Goal: Contribute content: Contribute content

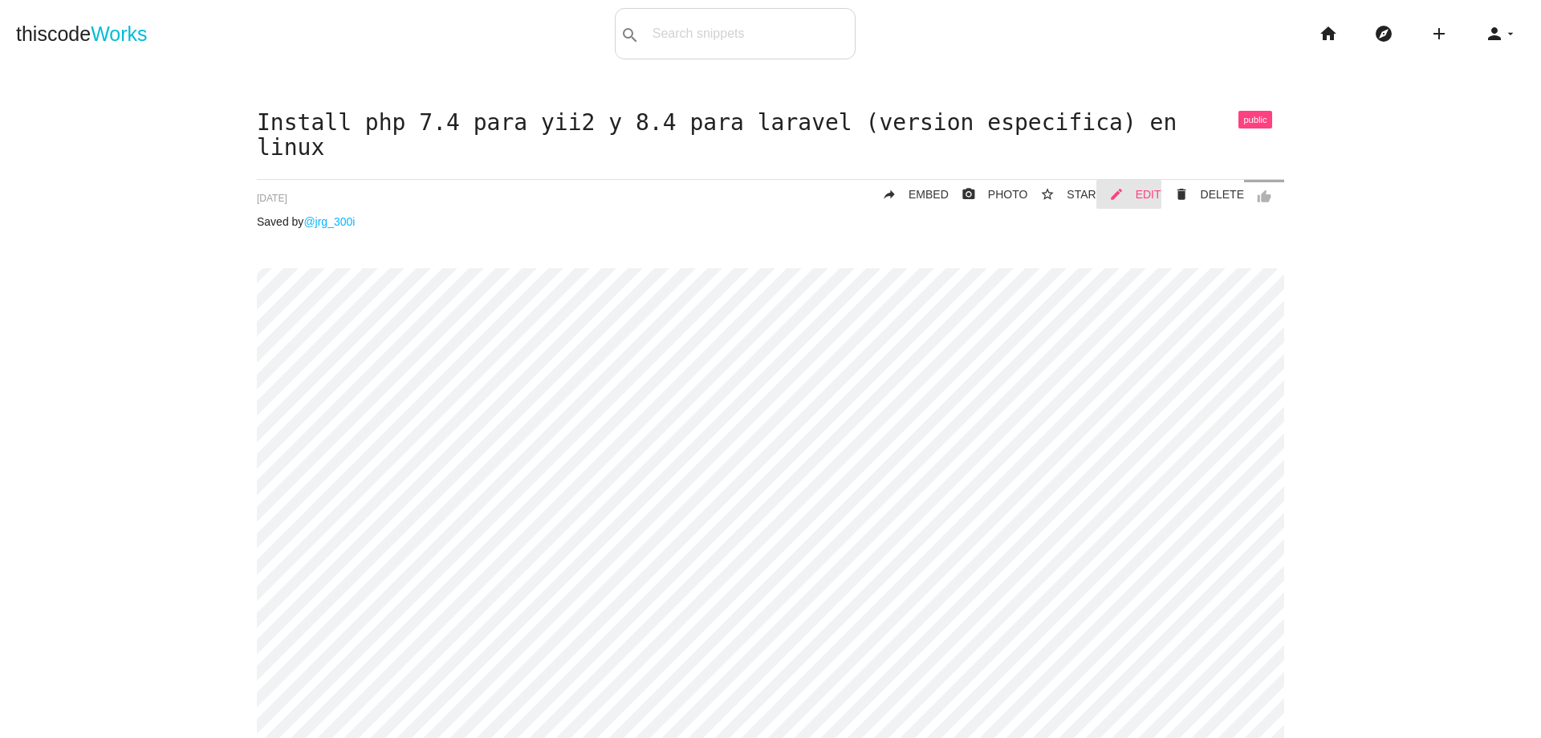
click at [1146, 193] on span "EDIT" at bounding box center [1149, 194] width 26 height 13
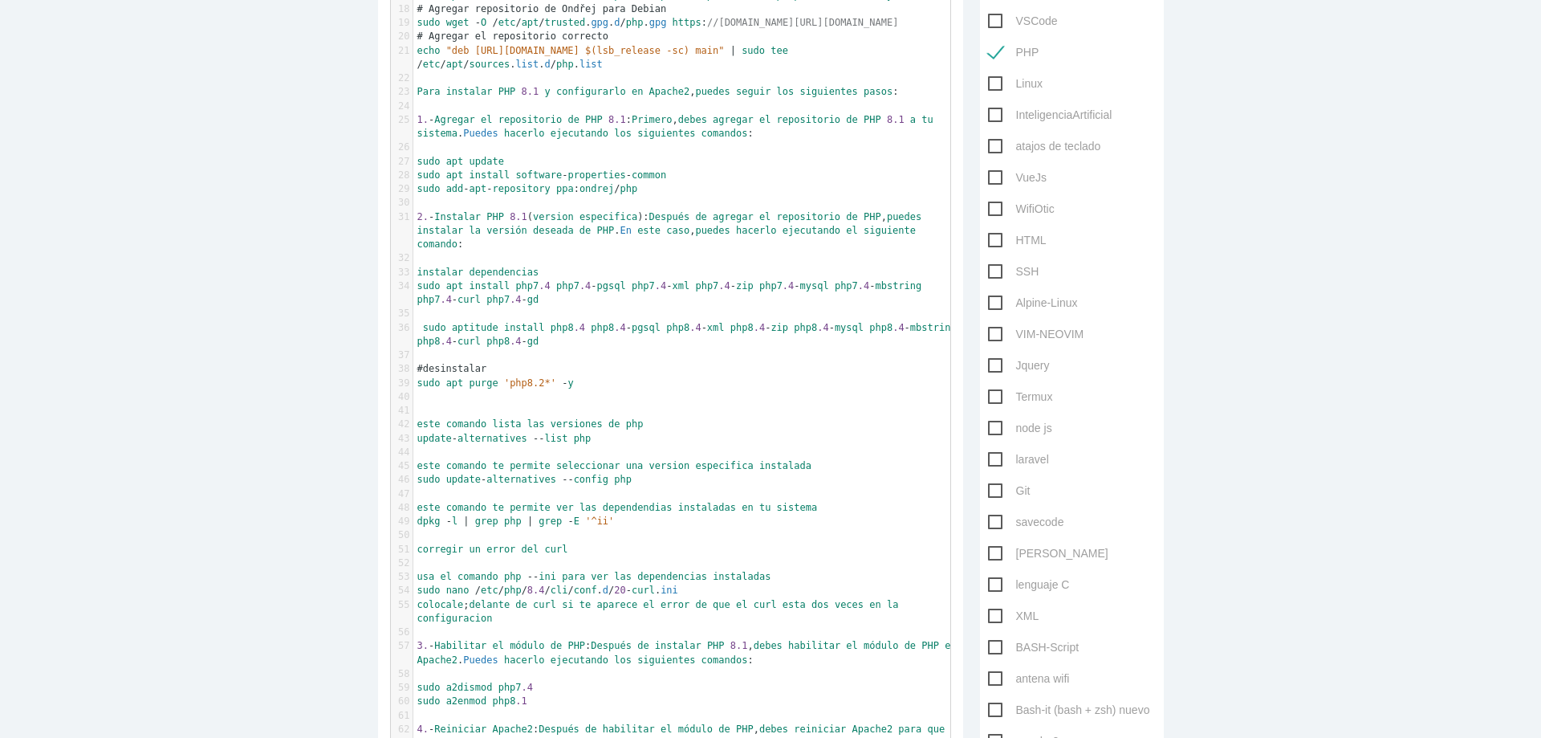
scroll to position [5, 0]
click at [590, 379] on pre "sudo apt purge 'php8.2*' - y" at bounding box center [687, 383] width 549 height 14
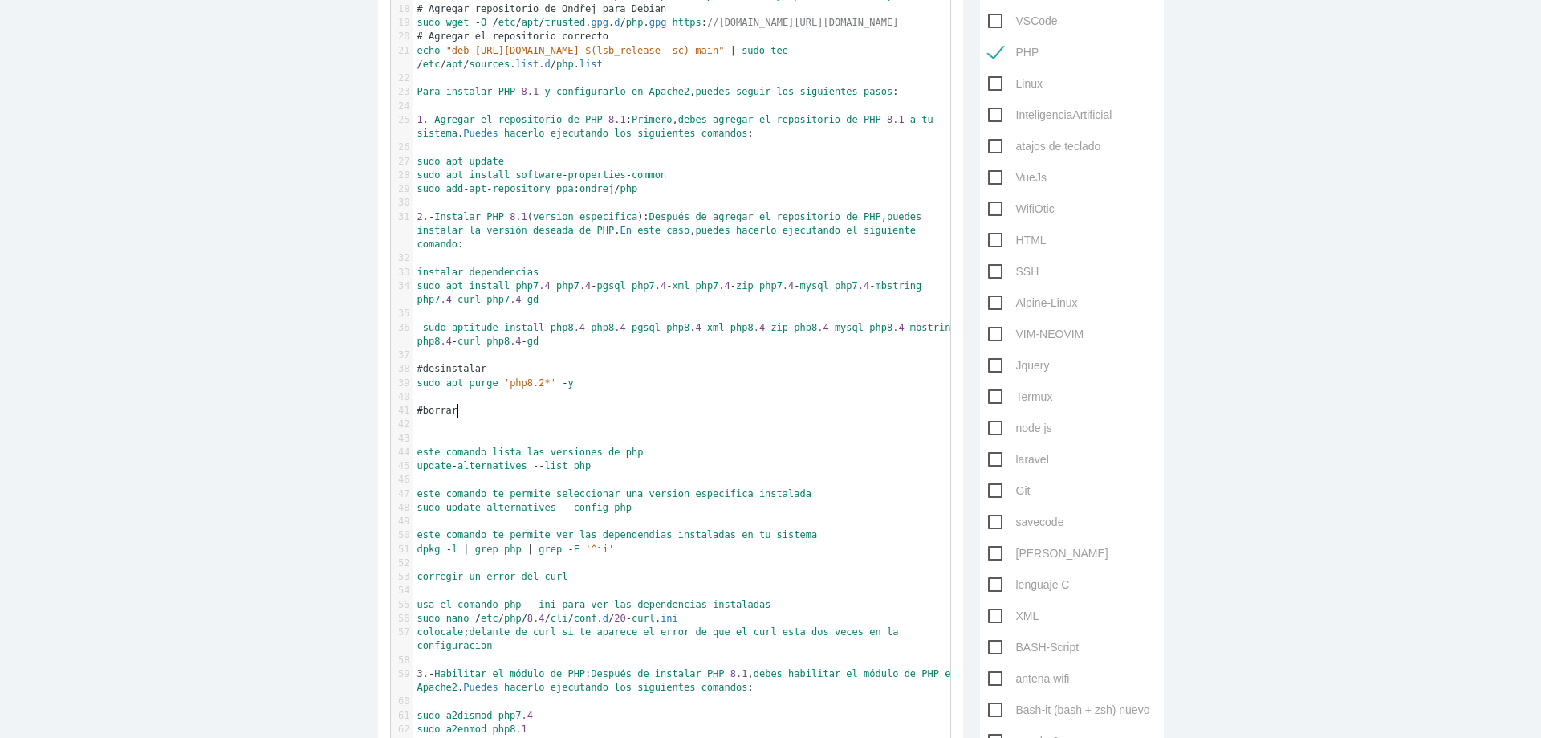
scroll to position [5, 32]
type textarea "#borrar"
paste textarea
click at [457, 415] on span "#borrar eliminar Herd Lite" at bounding box center [492, 410] width 151 height 11
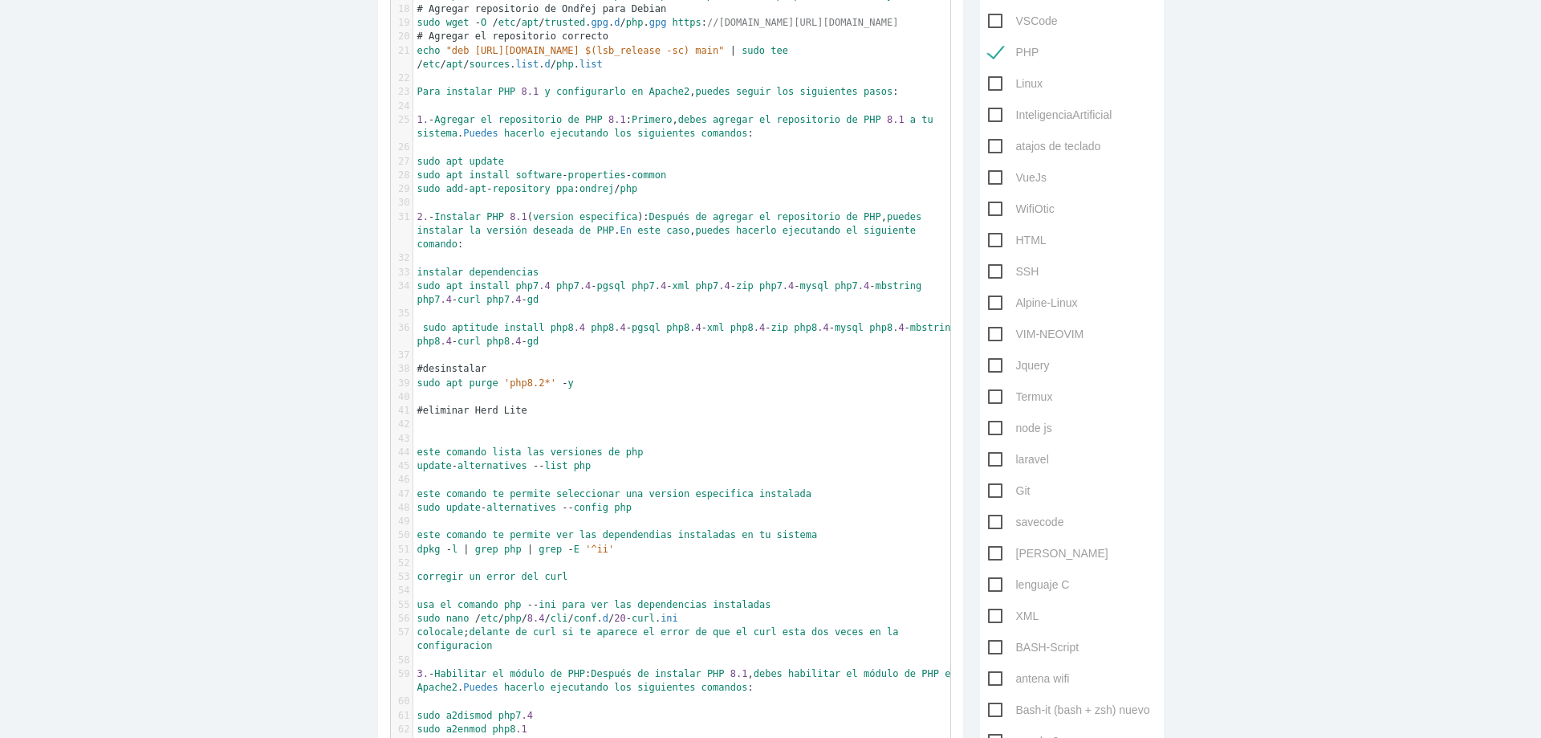
click at [605, 415] on pre "#eliminar Herd Lite" at bounding box center [687, 411] width 549 height 14
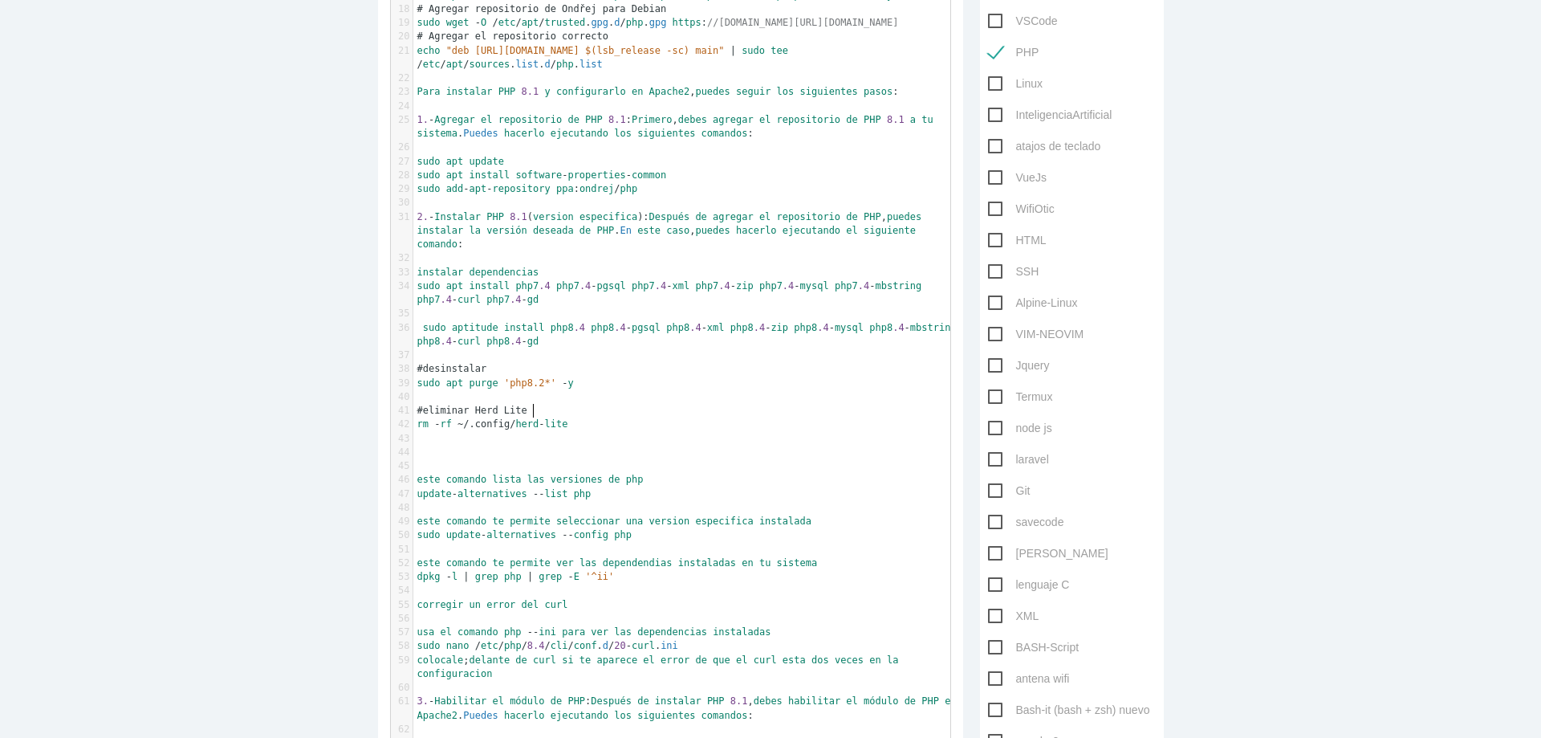
paste textarea
click at [593, 425] on pre "rm - rf ~ /.config/ herd - lite" at bounding box center [687, 424] width 549 height 14
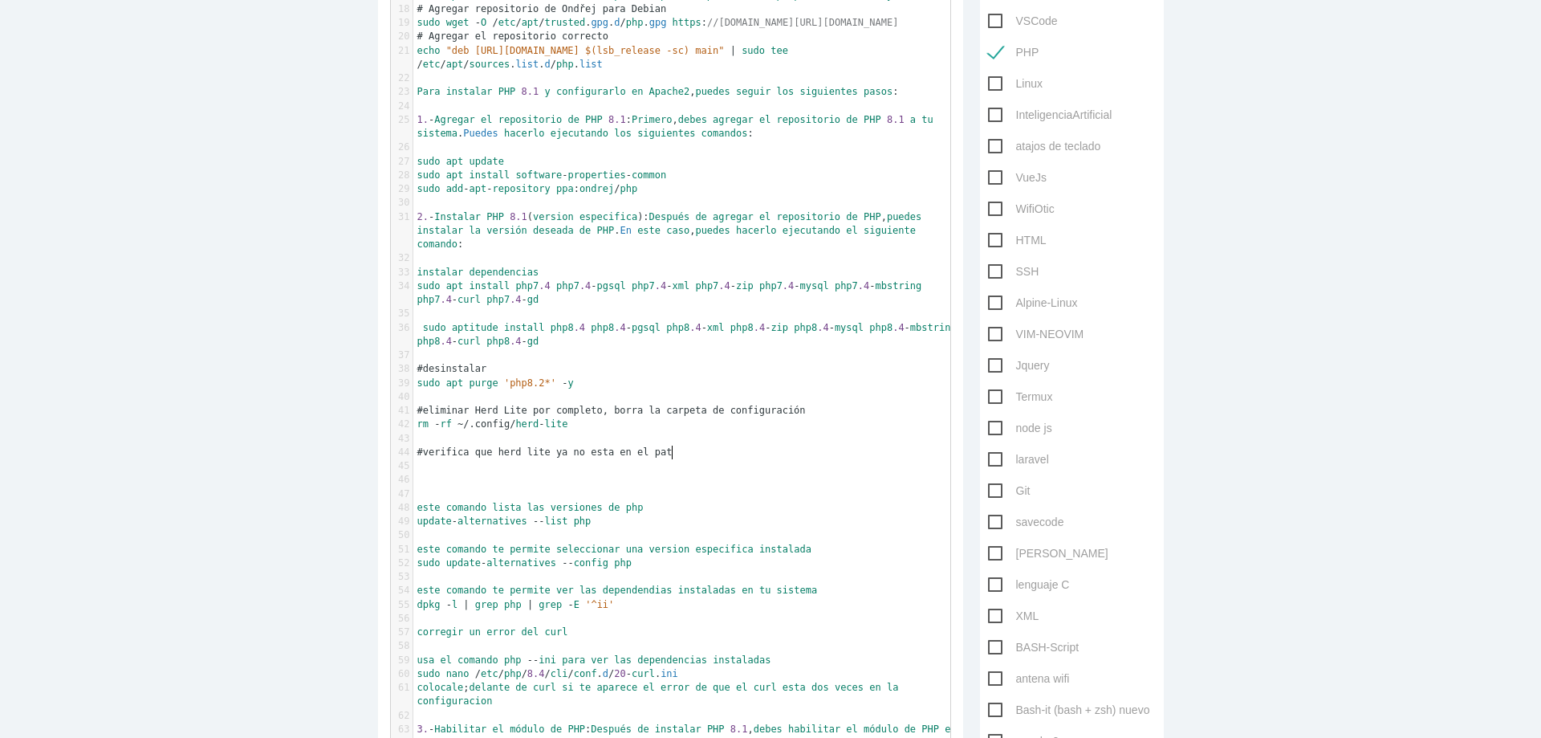
scroll to position [5, 185]
type textarea "#verifica que herd lite ya no esta en el path:"
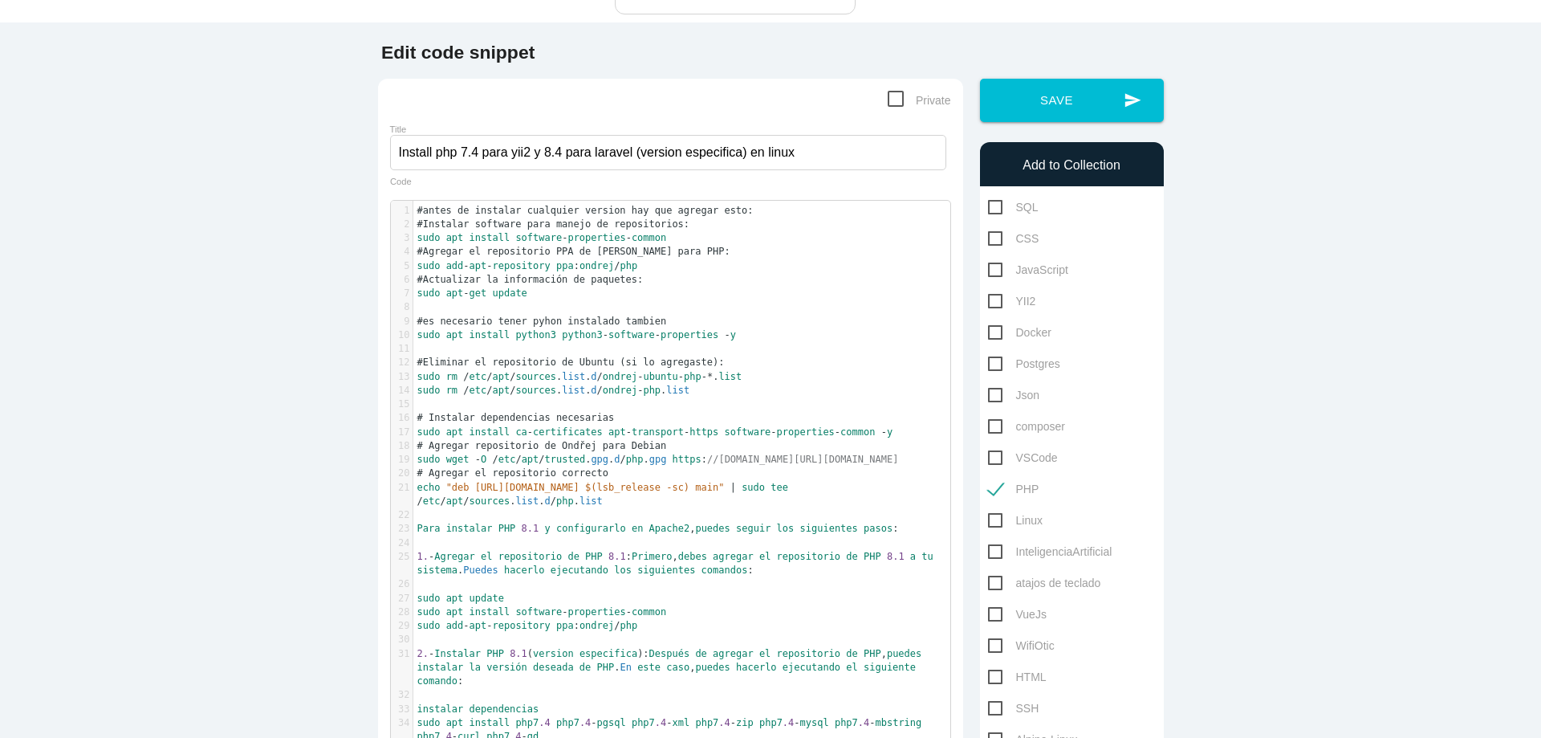
scroll to position [0, 0]
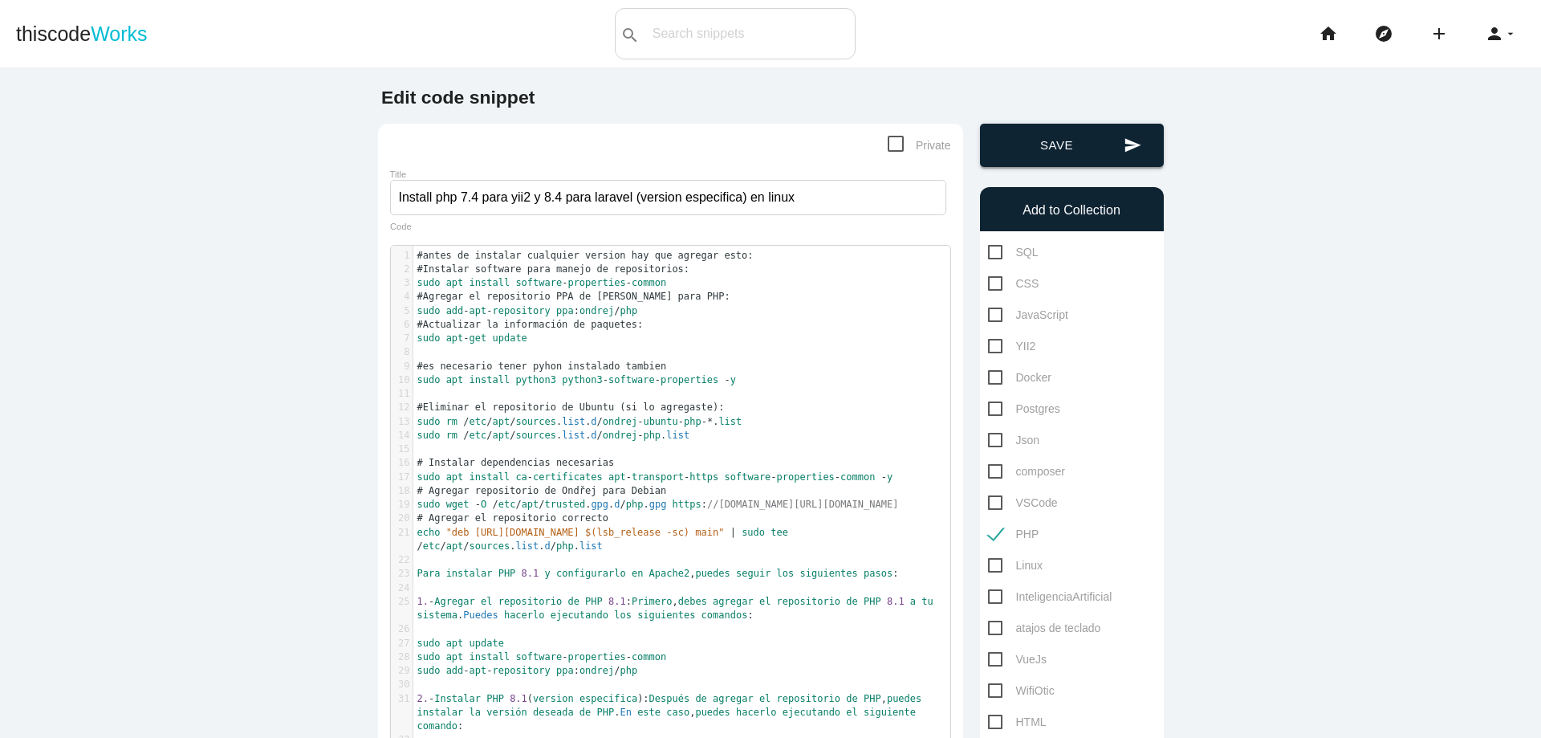
click at [1042, 151] on button "send Save" at bounding box center [1072, 145] width 184 height 43
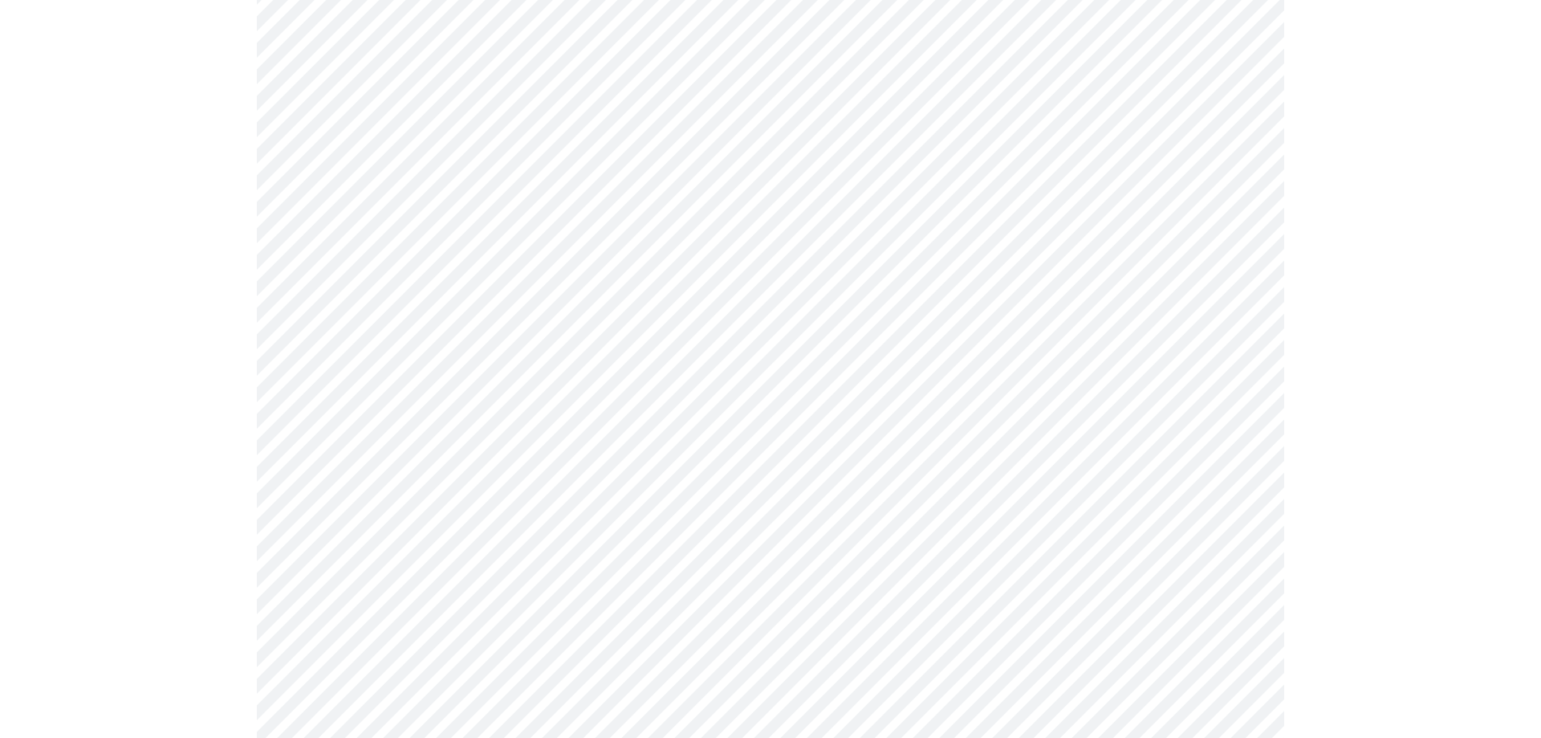
scroll to position [289, 0]
drag, startPoint x: 226, startPoint y: 110, endPoint x: 195, endPoint y: 65, distance: 54.8
click at [217, 110] on div "Install php 7.4 para yii2 y 8.4 para laravel (version especifica) en linux thum…" at bounding box center [770, 551] width 1509 height 1459
